Goal: Information Seeking & Learning: Find contact information

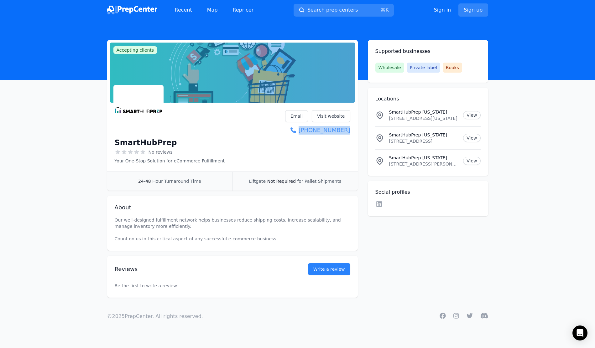
copy link "(917) 794-4433"
click at [295, 117] on link "Email" at bounding box center [296, 116] width 23 height 12
click at [277, 143] on div "SmartHubPrep No reviews Your One-Stop Solution for eCommerce Fulfillment Email …" at bounding box center [233, 137] width 236 height 54
copy link "(917) 794-4433"
click at [299, 117] on link "Email" at bounding box center [296, 116] width 23 height 12
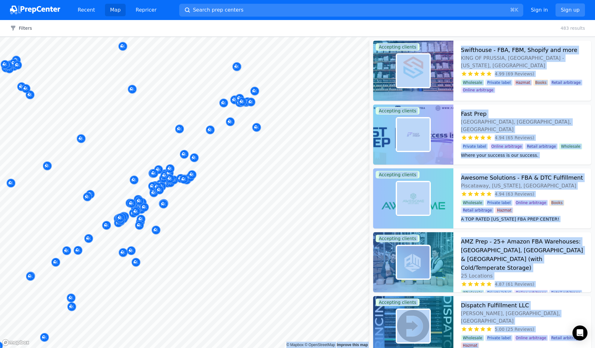
click at [280, 200] on body "Recent Map Repricer Search prep centers ⌘ K Open main menu Sign in Sign up Filt…" at bounding box center [297, 174] width 595 height 348
click at [562, 193] on div "4.94 (63 Reviews)" at bounding box center [522, 194] width 123 height 6
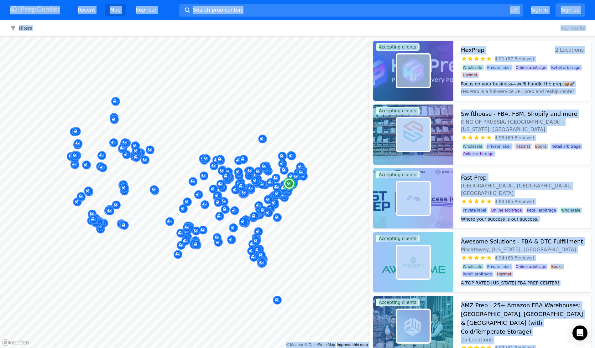
click at [517, 173] on div "Fast Prep Clifton, NJ, US 4.94 (65 Reviews) Where your success is our success. …" at bounding box center [522, 199] width 138 height 60
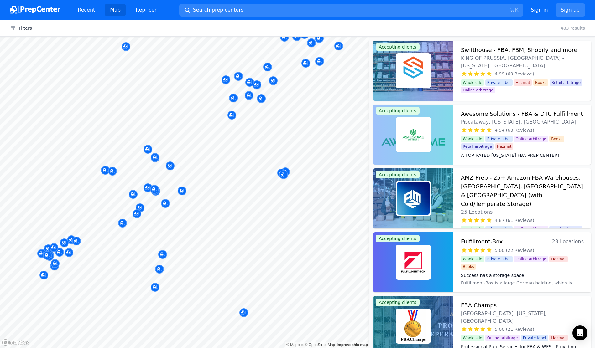
click at [318, 163] on body "Recent Map Repricer Search prep centers ⌘ K Open main menu Sign in Sign up Filt…" at bounding box center [297, 174] width 595 height 348
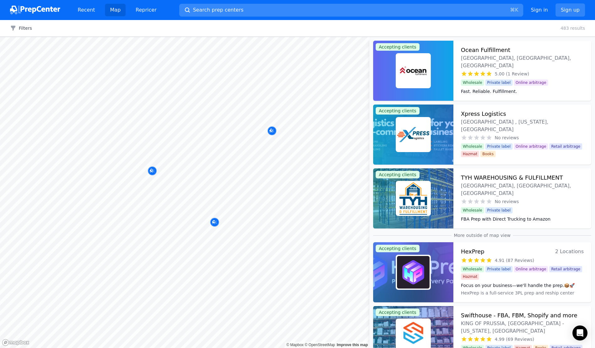
click at [222, 6] on span "Search prep centers" at bounding box center [218, 10] width 50 height 8
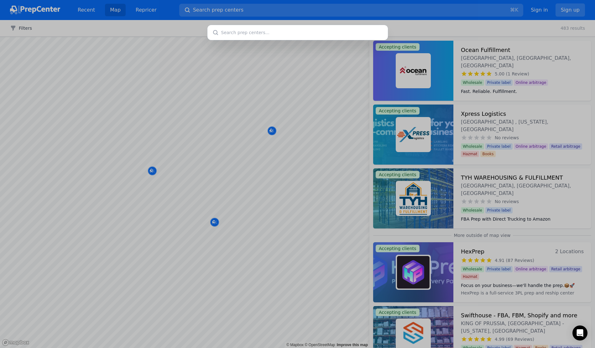
click at [242, 12] on div at bounding box center [297, 174] width 595 height 348
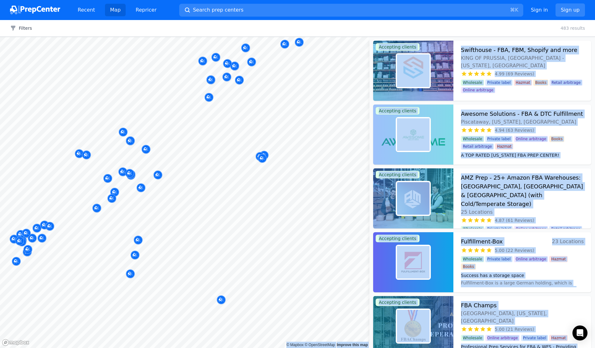
click at [225, 161] on body "Recent Map Repricer Search prep centers ⌘ K Open main menu Sign in Sign up Filt…" at bounding box center [297, 174] width 595 height 348
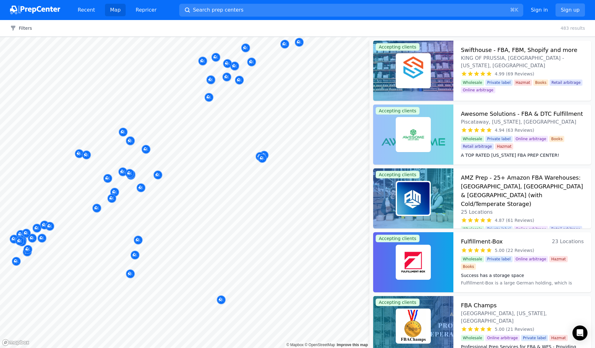
click at [478, 27] on div "Filters Clear all 483 results" at bounding box center [297, 28] width 595 height 17
click at [216, 132] on body "Recent Map Repricer Search prep centers ⌘ K Open main menu Sign in Sign up Filt…" at bounding box center [297, 174] width 595 height 348
click at [376, 26] on div "Filters Clear all 483 results" at bounding box center [297, 28] width 595 height 17
click at [221, 68] on div at bounding box center [227, 70] width 120 height 5
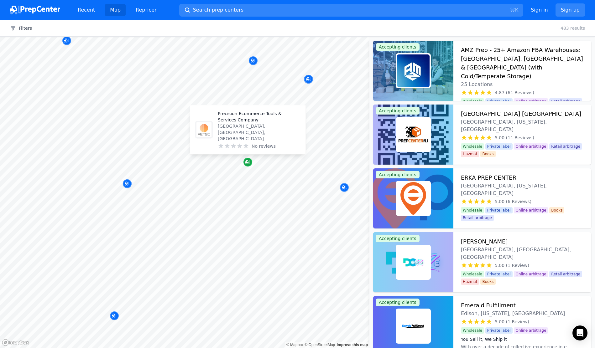
click at [248, 161] on icon "Map marker" at bounding box center [246, 161] width 3 height 3
click at [228, 128] on div at bounding box center [282, 126] width 120 height 5
click at [247, 161] on div at bounding box center [284, 163] width 120 height 5
click at [203, 135] on img at bounding box center [203, 130] width 15 height 15
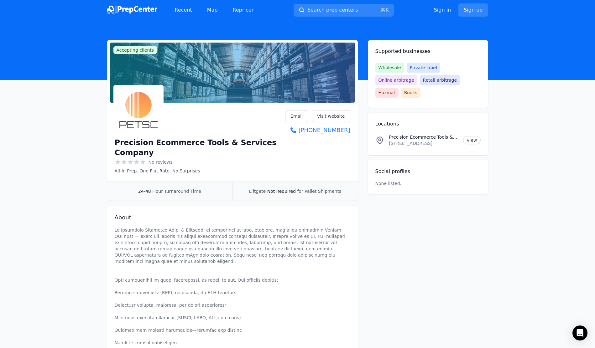
drag, startPoint x: 287, startPoint y: 132, endPoint x: 354, endPoint y: 133, distance: 67.4
click at [354, 133] on div "Precision Ecommerce Tools & Services Company No reviews All-In Prep. One Flat R…" at bounding box center [232, 143] width 251 height 76
drag, startPoint x: 298, startPoint y: 130, endPoint x: 335, endPoint y: 131, distance: 37.3
copy link "[PHONE_NUMBER]"
click at [297, 118] on link "Email" at bounding box center [296, 116] width 23 height 12
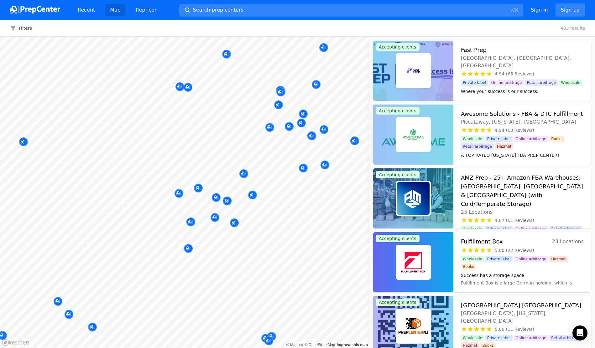
click at [213, 217] on div at bounding box center [155, 216] width 120 height 5
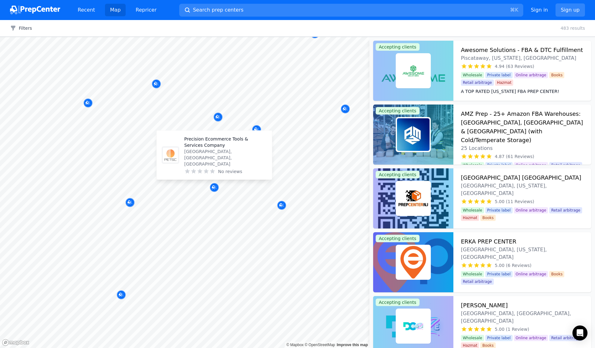
click at [213, 169] on icon at bounding box center [212, 172] width 6 height 6
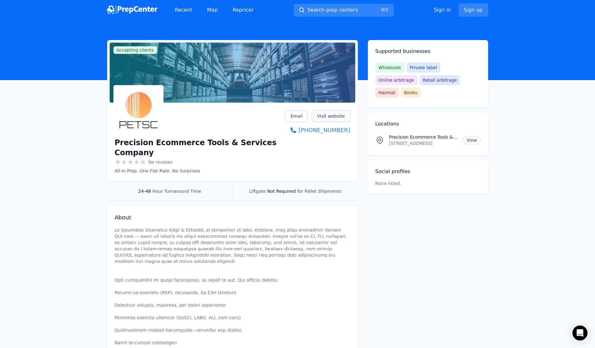
click at [328, 116] on link "Visit website" at bounding box center [331, 116] width 39 height 12
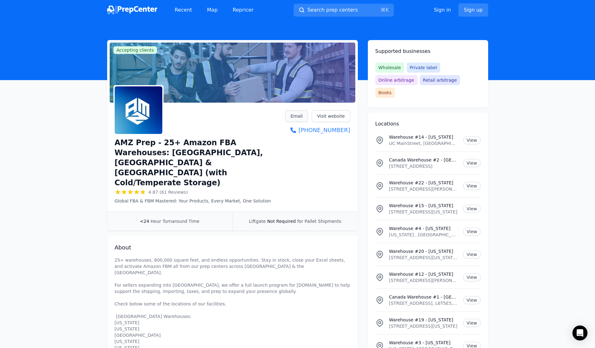
click at [299, 117] on link "Email" at bounding box center [296, 116] width 23 height 12
click at [311, 131] on link "[PHONE_NUMBER]" at bounding box center [317, 130] width 65 height 9
click at [330, 117] on link "Visit website" at bounding box center [331, 116] width 39 height 12
